Goal: Task Accomplishment & Management: Manage account settings

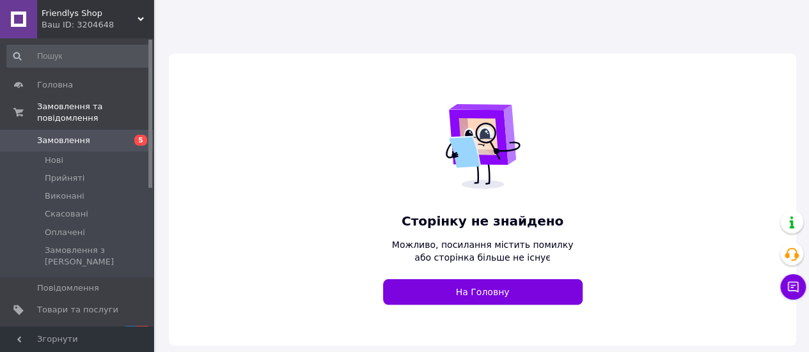
click at [121, 12] on span "Friendlys Shop" at bounding box center [90, 14] width 96 height 12
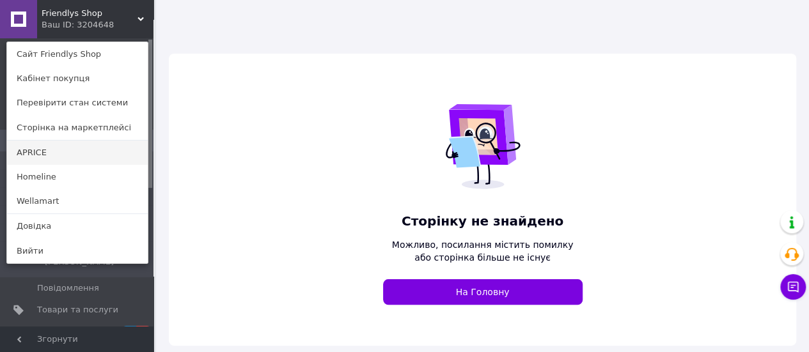
click at [46, 145] on link "APRICE" at bounding box center [77, 153] width 141 height 24
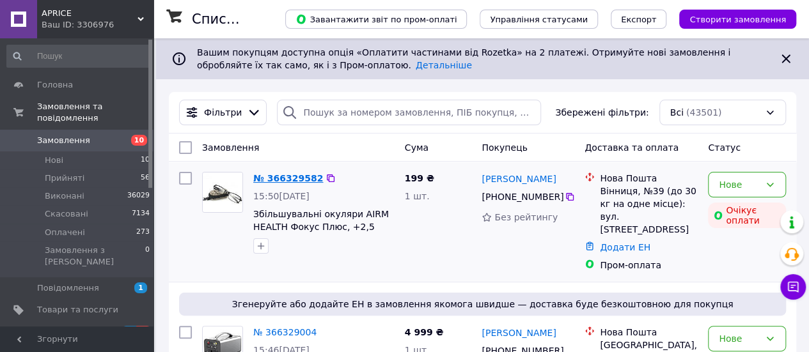
click at [295, 178] on link "№ 366329582" at bounding box center [288, 178] width 70 height 10
